Goal: Navigation & Orientation: Find specific page/section

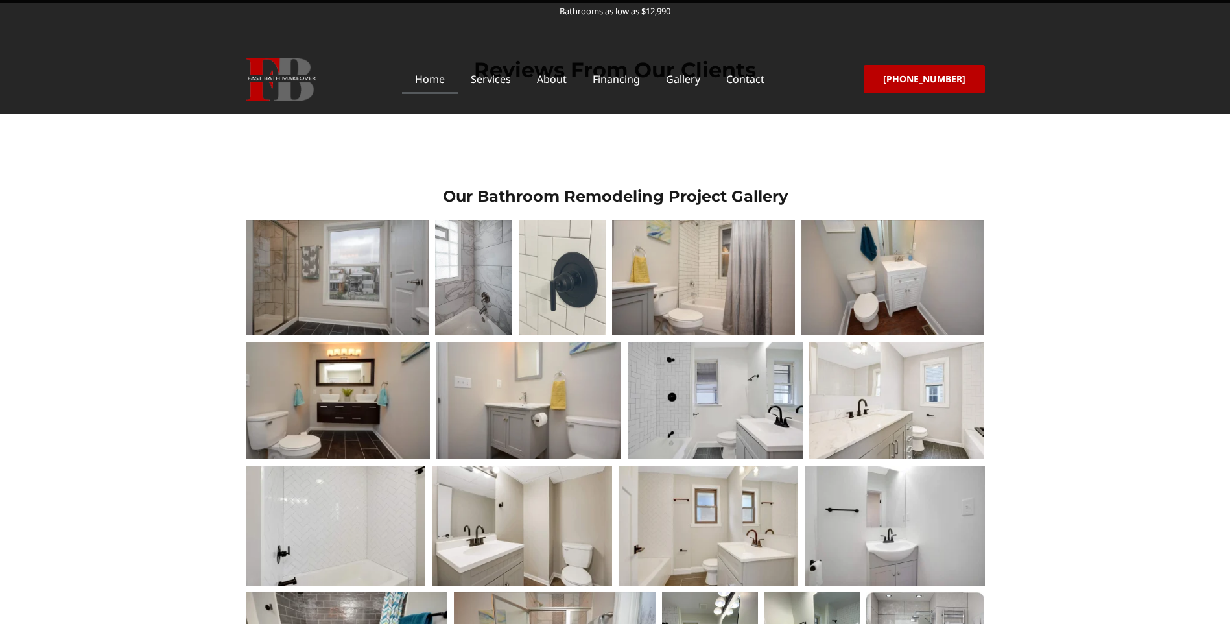
scroll to position [1491, 0]
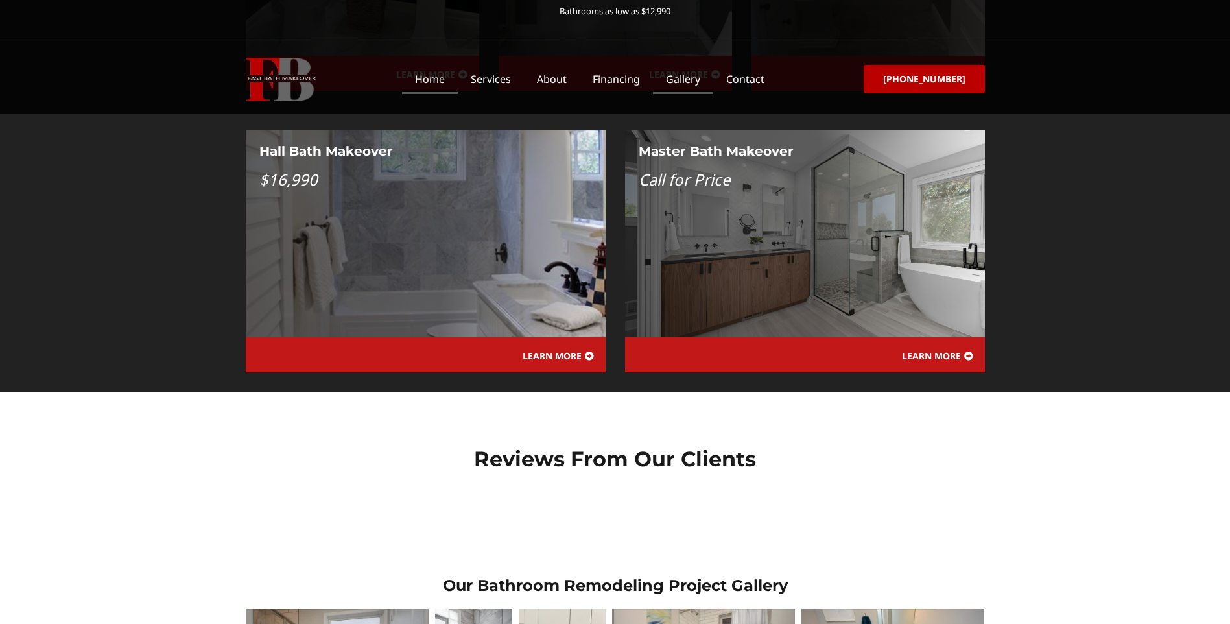
click at [692, 77] on link "Gallery" at bounding box center [683, 79] width 60 height 30
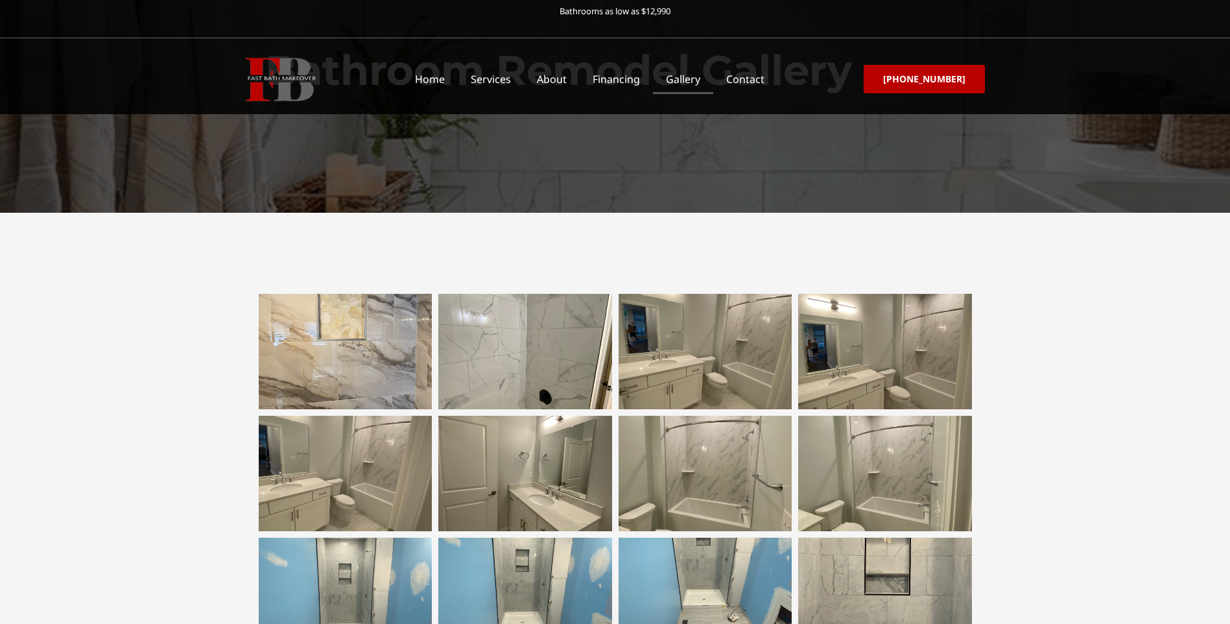
scroll to position [396, 0]
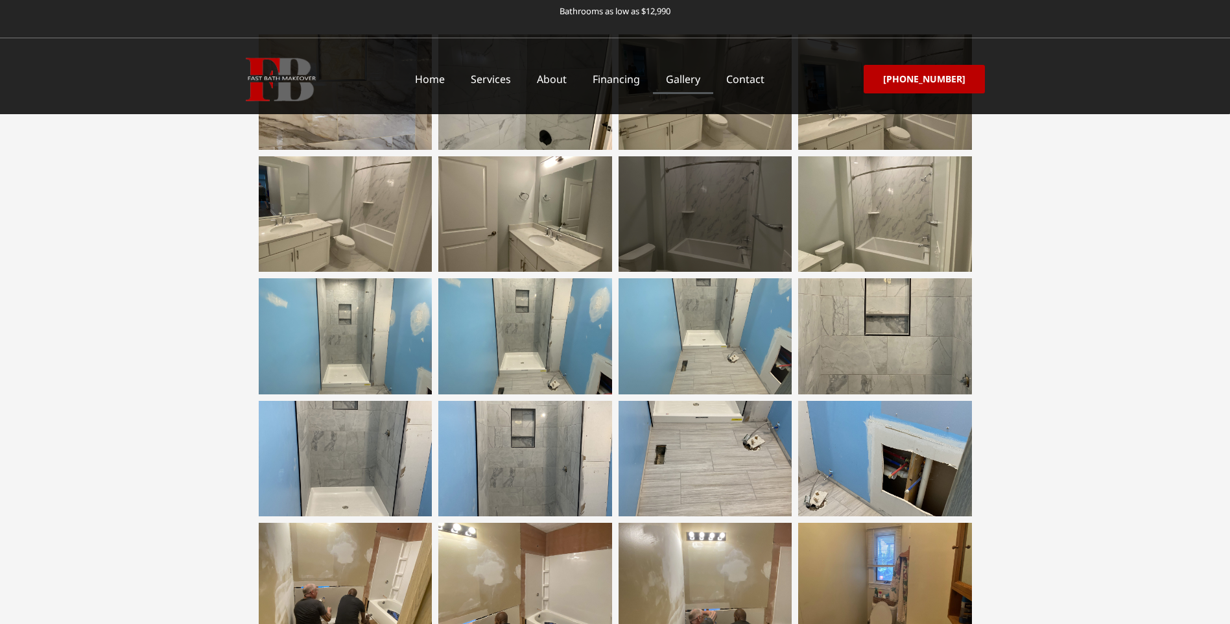
click at [753, 213] on div at bounding box center [706, 213] width 174 height 115
